Goal: Transaction & Acquisition: Purchase product/service

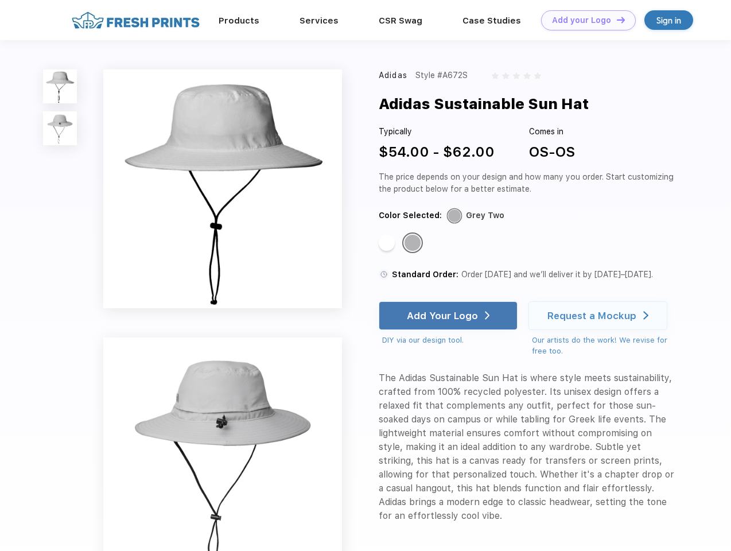
click at [584, 20] on link "Add your Logo Design Tool" at bounding box center [588, 20] width 95 height 20
click at [0, 0] on div "Design Tool" at bounding box center [0, 0] width 0 height 0
click at [616, 20] on link "Add your Logo Design Tool" at bounding box center [588, 20] width 95 height 20
click at [60, 86] on img at bounding box center [60, 86] width 34 height 34
click at [60, 129] on img at bounding box center [60, 128] width 34 height 34
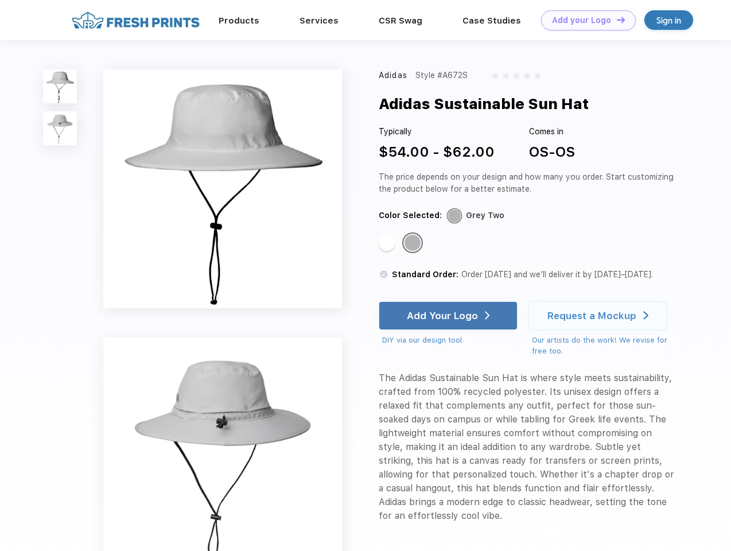
click at [388, 243] on div "Standard Color" at bounding box center [387, 243] width 16 height 16
click at [414, 243] on div "Standard Color" at bounding box center [413, 243] width 16 height 16
click at [449, 316] on div "Add Your Logo" at bounding box center [442, 315] width 71 height 11
click at [600, 316] on div "Request a Mockup" at bounding box center [591, 315] width 89 height 11
